Goal: Task Accomplishment & Management: Manage account settings

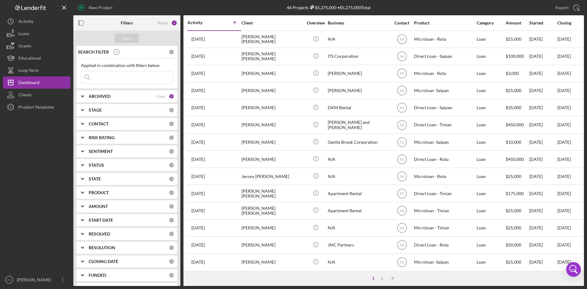
click at [138, 82] on input at bounding box center [126, 77] width 91 height 12
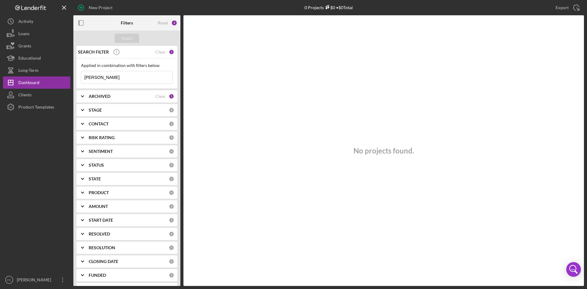
drag, startPoint x: 101, startPoint y: 83, endPoint x: 73, endPoint y: 81, distance: 28.2
click at [68, 83] on div "New Project 0 Projects $0 • $0 Total [PERSON_NAME] Export Icon/Export Filters R…" at bounding box center [293, 143] width 581 height 286
drag, startPoint x: 112, startPoint y: 76, endPoint x: 50, endPoint y: 73, distance: 62.7
click at [50, 73] on div "New Project 0 Projects $0 • $0 Total [PERSON_NAME] Export Icon/Export Filters R…" at bounding box center [293, 143] width 581 height 286
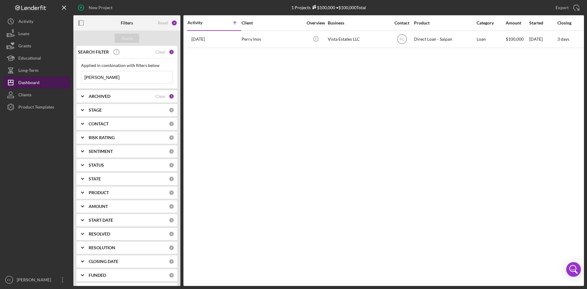
drag, startPoint x: 111, startPoint y: 77, endPoint x: 55, endPoint y: 78, distance: 55.9
click at [55, 78] on div "New Project 1 Projects $100,000 • $100,000 Total [PERSON_NAME] Export Icon/Expo…" at bounding box center [293, 143] width 581 height 286
drag, startPoint x: 110, startPoint y: 76, endPoint x: 74, endPoint y: 73, distance: 35.5
click at [74, 73] on div "SEARCH FILTER Clear 1 Applied in combination with filters below vista Icon/Menu…" at bounding box center [126, 166] width 107 height 240
type input "inos"
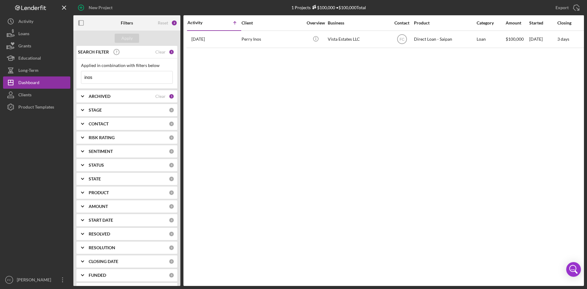
click at [313, 116] on div "Activity Icon/Table Sort Arrow Client Overview Business Contact Product Categor…" at bounding box center [383, 150] width 400 height 270
click at [313, 96] on div "Activity Icon/Table Sort Arrow Client Overview Business Contact Product Categor…" at bounding box center [383, 150] width 400 height 270
click at [141, 74] on input "inos" at bounding box center [126, 77] width 91 height 12
click at [156, 52] on div "Clear" at bounding box center [160, 52] width 10 height 5
click at [280, 77] on div "Activity Icon/Table Sort Arrow Client Overview Business Contact Product Categor…" at bounding box center [383, 150] width 400 height 270
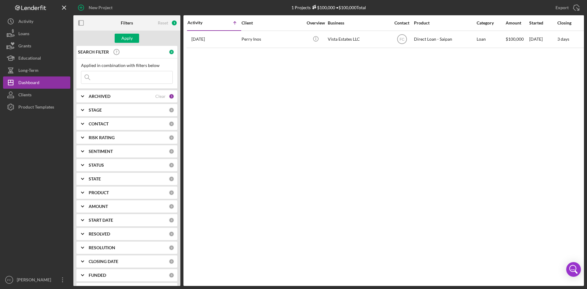
click at [280, 77] on div "Activity Icon/Table Sort Arrow Client Overview Business Contact Product Categor…" at bounding box center [383, 150] width 400 height 270
click at [127, 37] on div "Apply" at bounding box center [126, 38] width 11 height 9
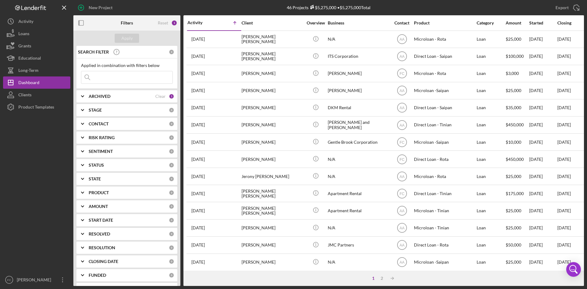
click at [215, 26] on div "Icon/Table Sort Arrow" at bounding box center [227, 23] width 27 height 12
click at [192, 24] on div "Activity" at bounding box center [200, 22] width 27 height 5
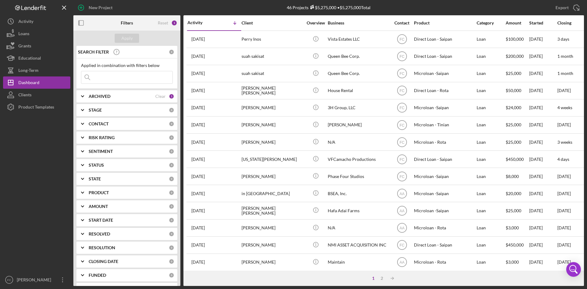
click at [25, 193] on div "[PERSON_NAME]" at bounding box center [35, 281] width 40 height 14
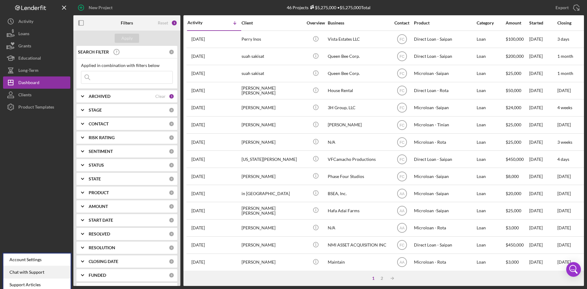
click at [31, 193] on div "Chat with Support" at bounding box center [36, 272] width 67 height 13
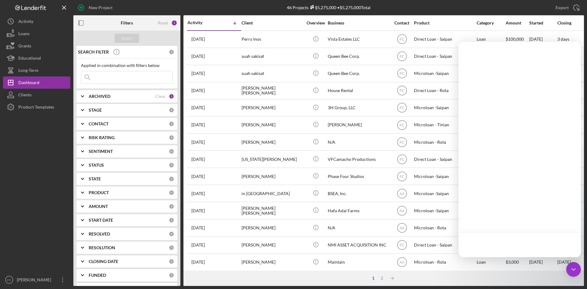
click at [31, 193] on div at bounding box center [36, 193] width 67 height 160
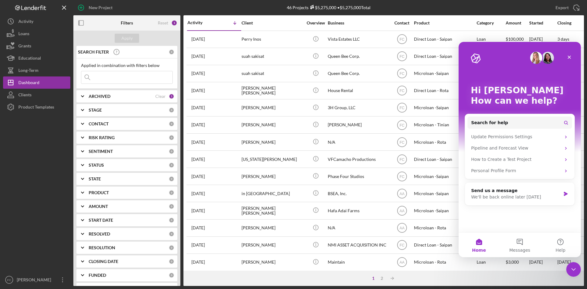
click at [42, 193] on div at bounding box center [36, 193] width 67 height 160
click at [313, 193] on icon "Close Intercom Messenger" at bounding box center [572, 268] width 7 height 7
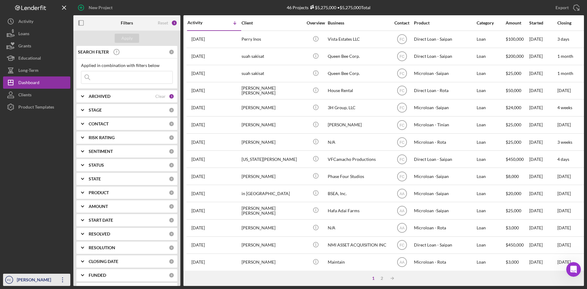
click at [34, 193] on div "[PERSON_NAME]" at bounding box center [35, 281] width 40 height 14
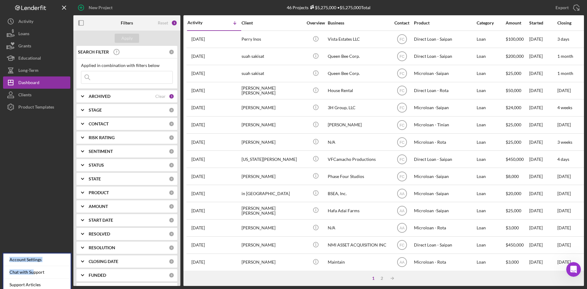
drag, startPoint x: 34, startPoint y: 269, endPoint x: 50, endPoint y: 197, distance: 73.9
click at [50, 193] on div "Icon/History Activity Loans Grants Educational Long-Term Icon/Dashboard Dashboa…" at bounding box center [36, 150] width 67 height 270
click at [49, 193] on div at bounding box center [36, 193] width 67 height 160
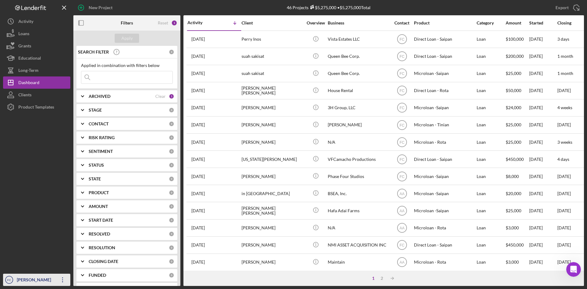
click at [36, 193] on div "[PERSON_NAME]" at bounding box center [35, 281] width 40 height 14
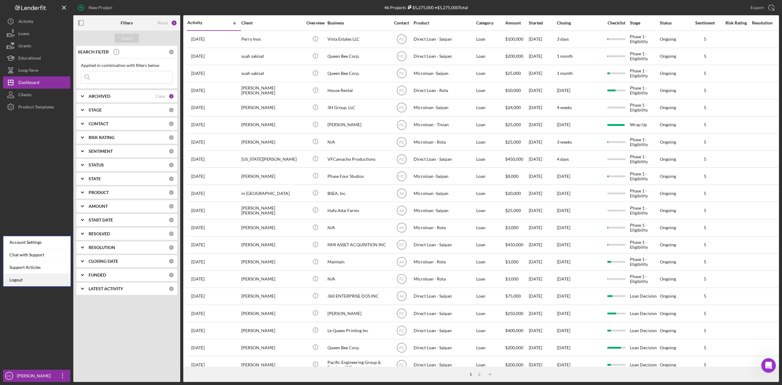
click at [36, 193] on link "Logout" at bounding box center [36, 280] width 67 height 13
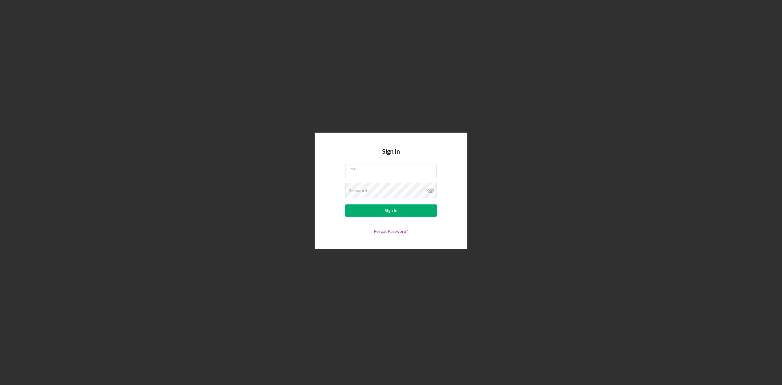
type input "[PERSON_NAME][EMAIL_ADDRESS][DOMAIN_NAME]"
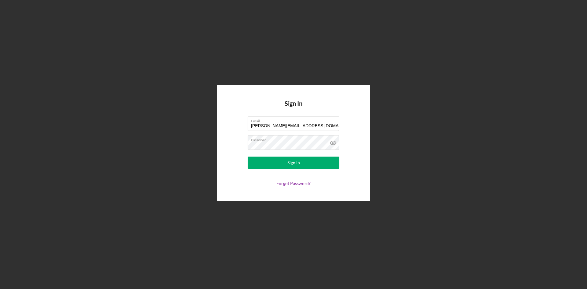
drag, startPoint x: 423, startPoint y: 139, endPoint x: 428, endPoint y: 142, distance: 5.5
click at [313, 139] on div "Sign In Email [PERSON_NAME][EMAIL_ADDRESS][DOMAIN_NAME] Password Sign In Forgot…" at bounding box center [293, 143] width 581 height 286
